Goal: Information Seeking & Learning: Find specific fact

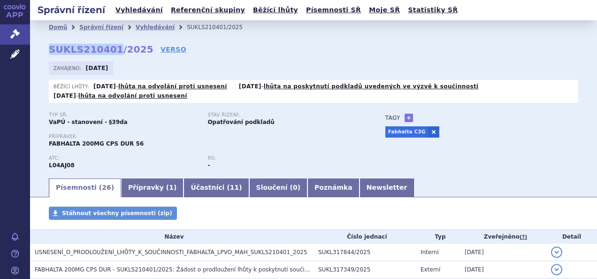
click at [90, 47] on strong "SUKLS210401/2025" at bounding box center [101, 49] width 105 height 11
drag, startPoint x: 0, startPoint y: 0, endPoint x: 90, endPoint y: 47, distance: 101.2
click at [90, 47] on strong "SUKLS210401/2025" at bounding box center [101, 49] width 105 height 11
copy h2 "SUKLS210401/2025"
click at [147, 27] on link "Vyhledávání" at bounding box center [155, 27] width 39 height 7
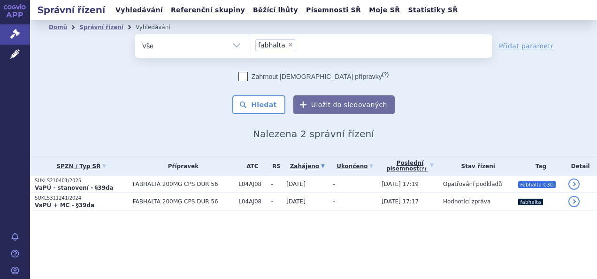
click at [288, 46] on span "×" at bounding box center [291, 45] width 6 height 6
click at [248, 46] on select "fabhalta" at bounding box center [248, 45] width 0 height 23
select select
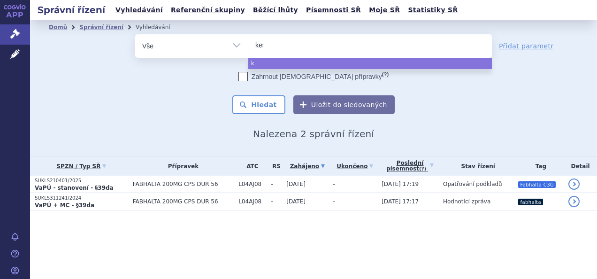
type input "kesi"
type input "kesim"
type input "[MEDICAL_DATA]"
select select "[MEDICAL_DATA]"
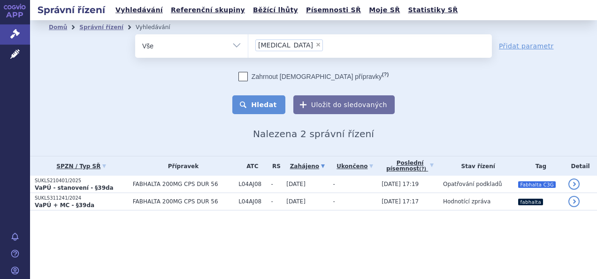
click at [273, 96] on button "Hledat" at bounding box center [258, 104] width 53 height 19
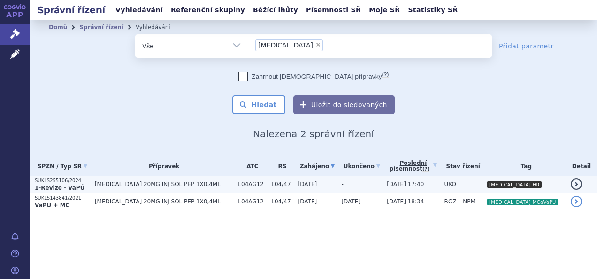
click at [149, 182] on span "[MEDICAL_DATA] 20MG INJ SOL PEP 1X0,4ML" at bounding box center [164, 184] width 139 height 7
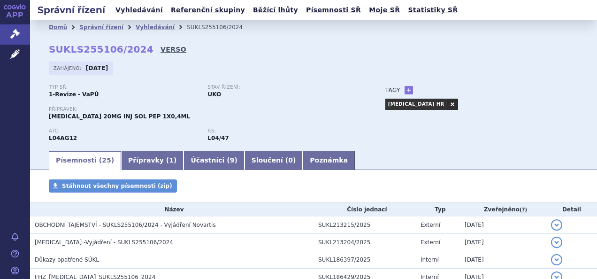
click at [160, 53] on link "VERSO" at bounding box center [173, 49] width 26 height 9
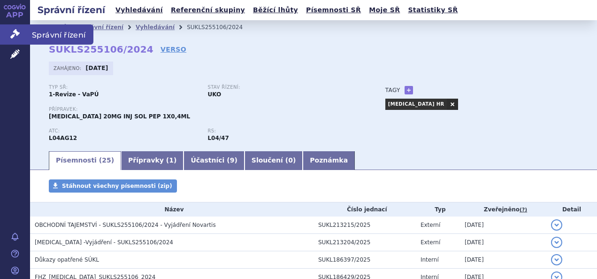
click at [15, 33] on icon at bounding box center [14, 33] width 9 height 9
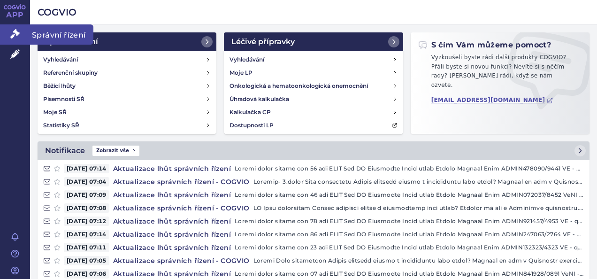
click at [22, 37] on link "Správní řízení" at bounding box center [15, 34] width 30 height 20
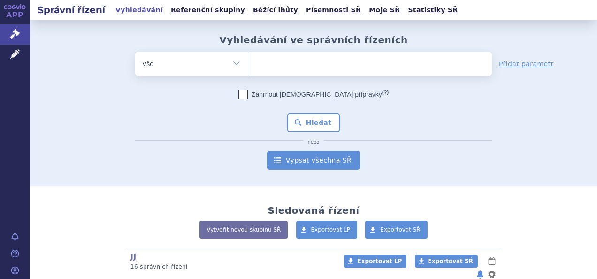
click at [324, 156] on link "Vypsat všechna SŘ" at bounding box center [313, 160] width 93 height 19
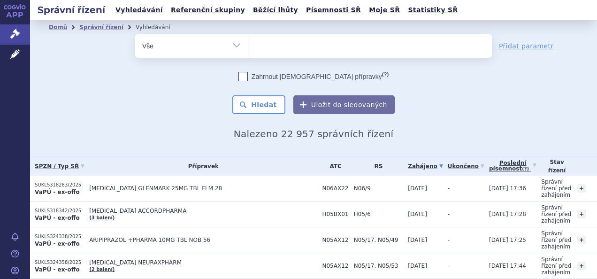
scroll to position [57, 0]
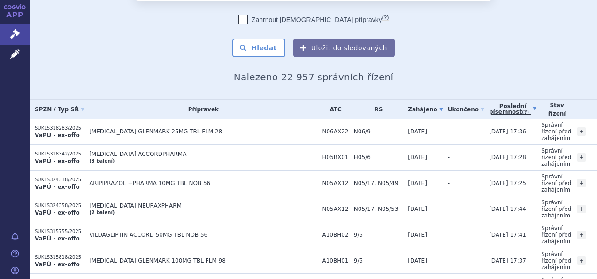
click at [489, 112] on link "Poslední písemnost (?)" at bounding box center [512, 108] width 47 height 19
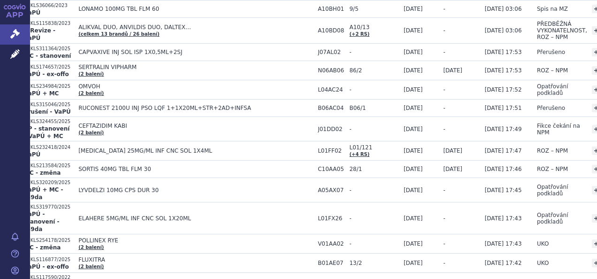
scroll to position [1206, 13]
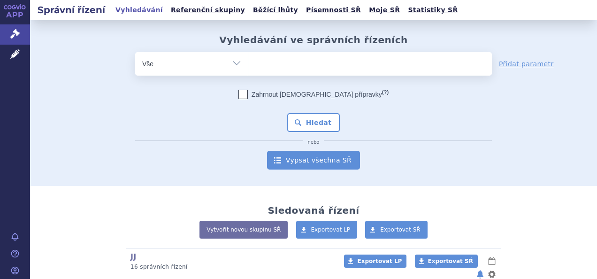
click at [340, 155] on link "Vypsat všechna SŘ" at bounding box center [313, 160] width 93 height 19
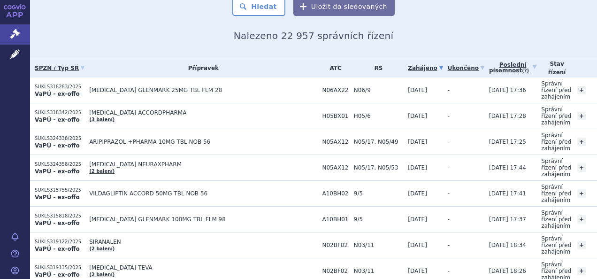
scroll to position [99, 0]
click at [489, 65] on link "Poslední písemnost (?)" at bounding box center [512, 67] width 47 height 19
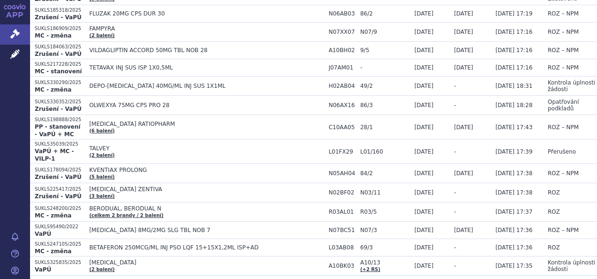
scroll to position [652, 0]
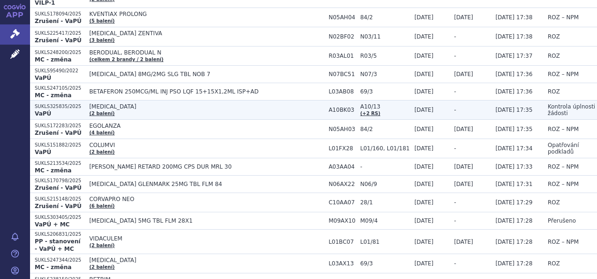
click at [158, 100] on td "JARDIANCE (2 balení)" at bounding box center [203, 109] width 239 height 19
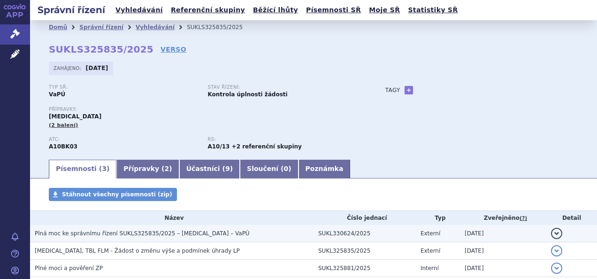
scroll to position [54, 0]
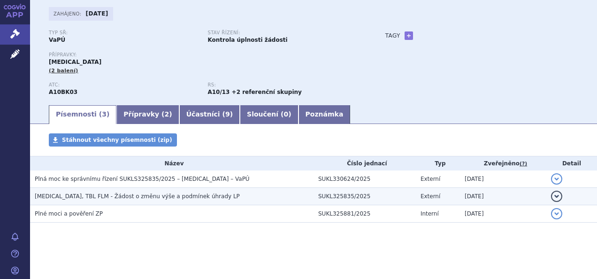
click at [139, 196] on span "[MEDICAL_DATA], TBL FLM - Žádost o změnu výše a podmínek úhrady LP" at bounding box center [137, 196] width 205 height 7
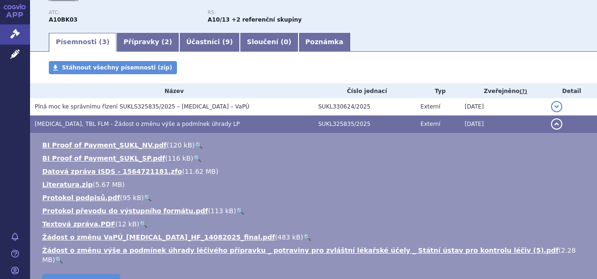
scroll to position [127, 0]
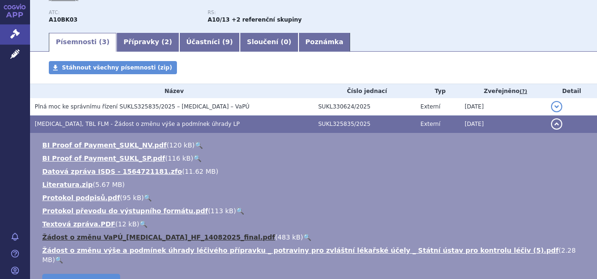
click at [160, 236] on link "Žádost o změnu VaPÚ_[MEDICAL_DATA]_HF_14082025_final.pdf" at bounding box center [158, 237] width 233 height 8
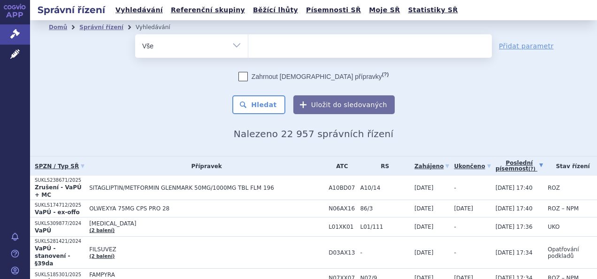
click at [281, 44] on ul at bounding box center [370, 44] width 244 height 20
click at [248, 44] on select at bounding box center [248, 45] width 0 height 23
type input "sa"
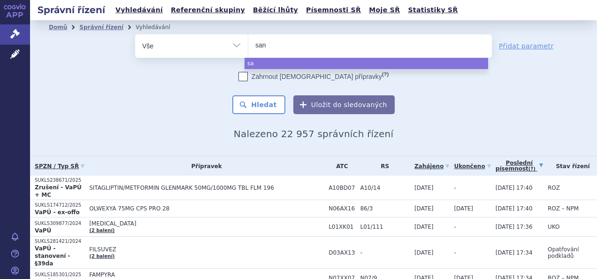
type input "sano"
type input "sanof"
type input "sanofi"
select select "sanofi"
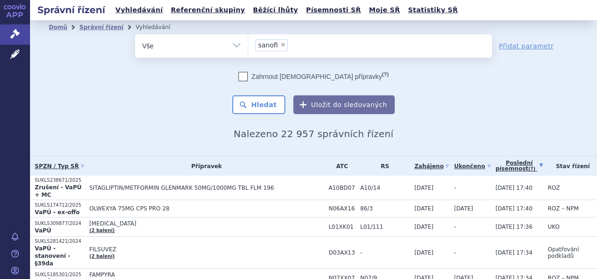
click at [268, 92] on div "Zahrnout bratrské přípravky (?) * Pozor, hledání dle vyhledávacího parametru In…" at bounding box center [313, 93] width 357 height 42
click at [268, 104] on button "Hledat" at bounding box center [258, 104] width 53 height 19
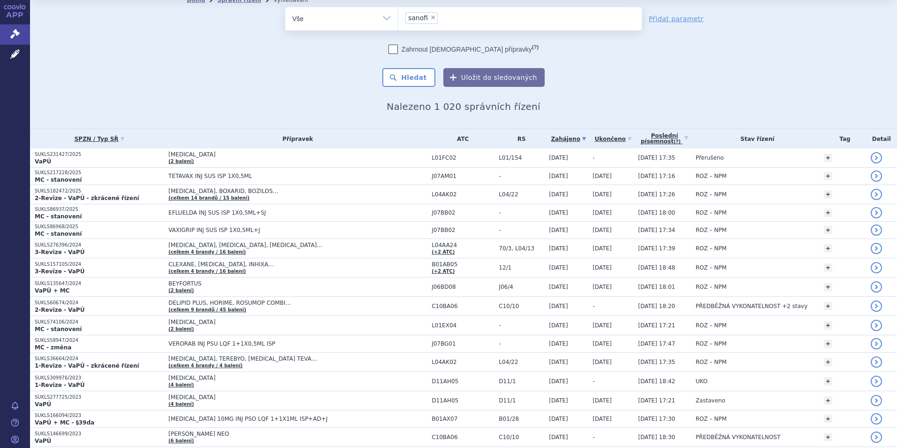
scroll to position [27, 0]
